Goal: Transaction & Acquisition: Purchase product/service

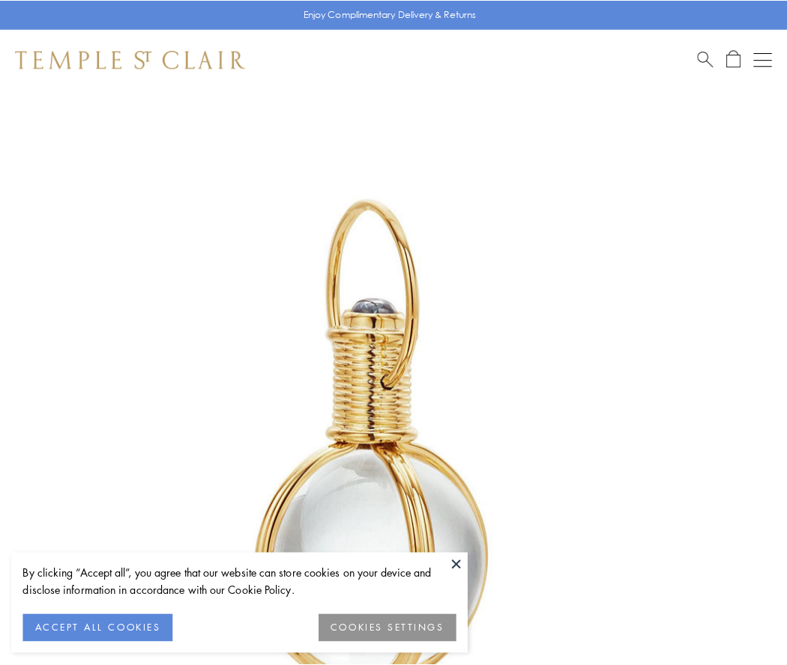
scroll to position [391, 0]
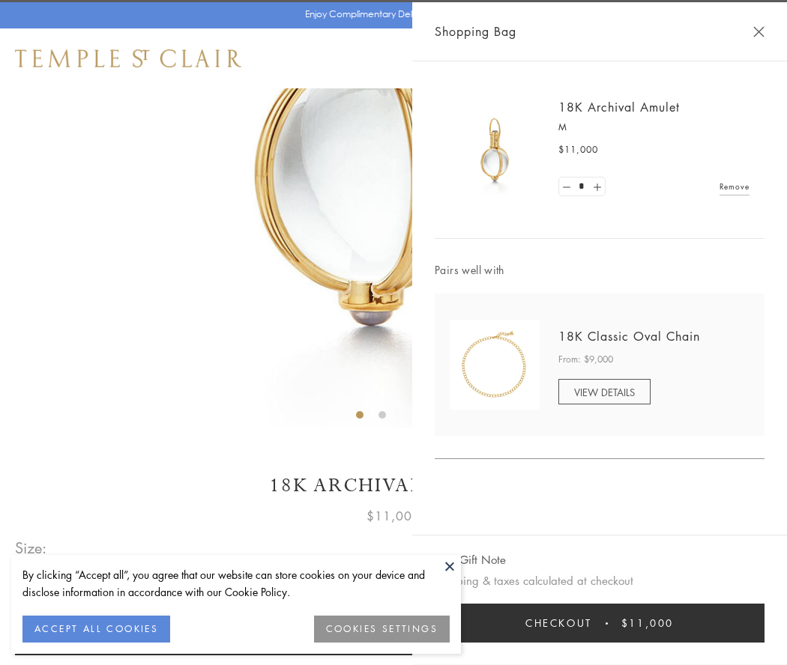
click at [599, 623] on button "Checkout $11,000" at bounding box center [600, 623] width 330 height 39
